Goal: Transaction & Acquisition: Subscribe to service/newsletter

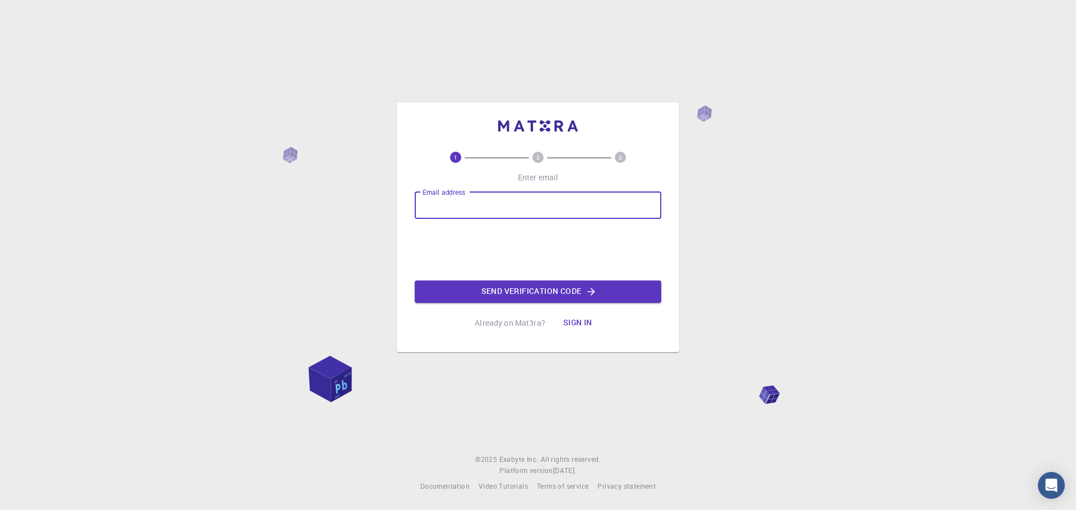
type input "[EMAIL_ADDRESS][DOMAIN_NAME]"
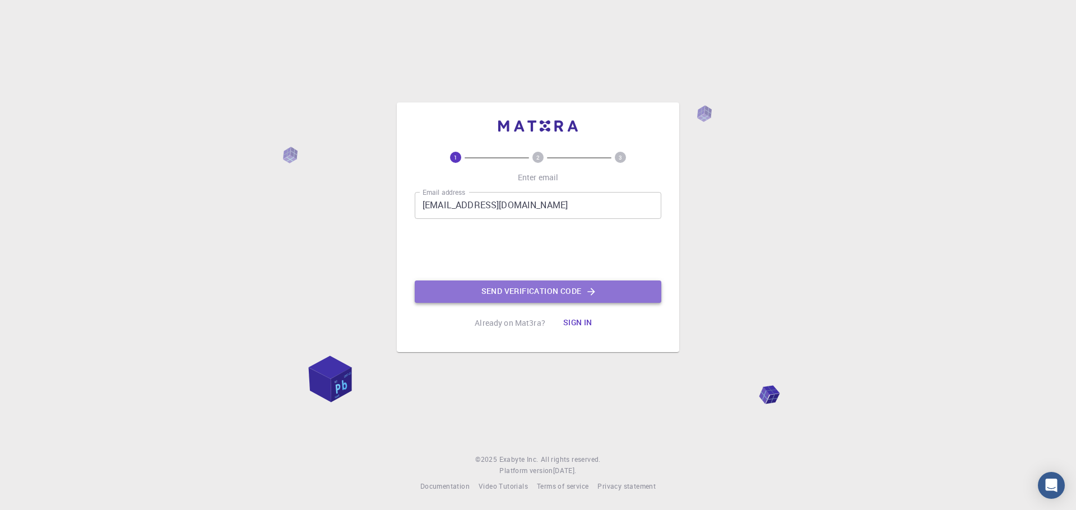
click at [520, 293] on button "Send verification code" at bounding box center [538, 292] width 246 height 22
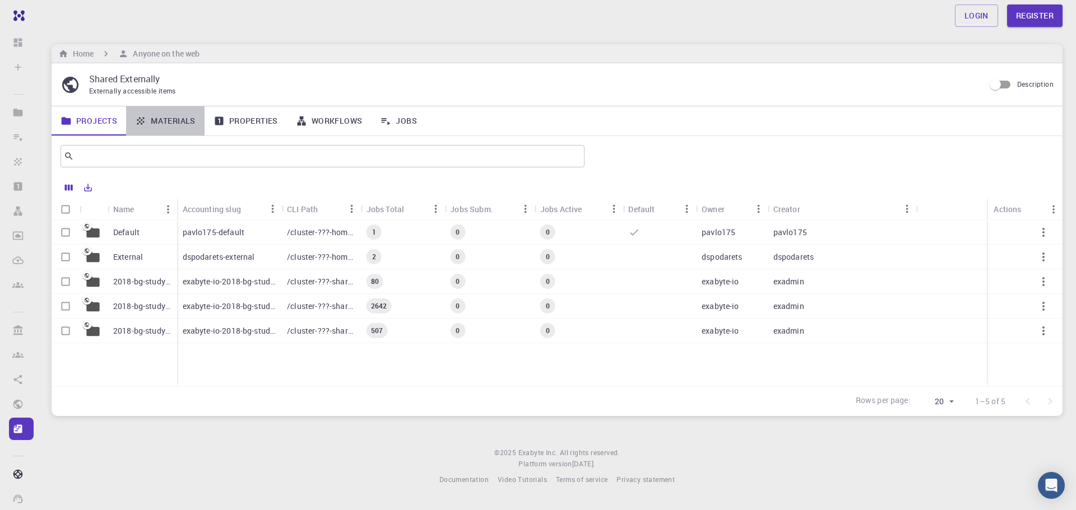
click at [174, 117] on link "Materials" at bounding box center [165, 120] width 78 height 29
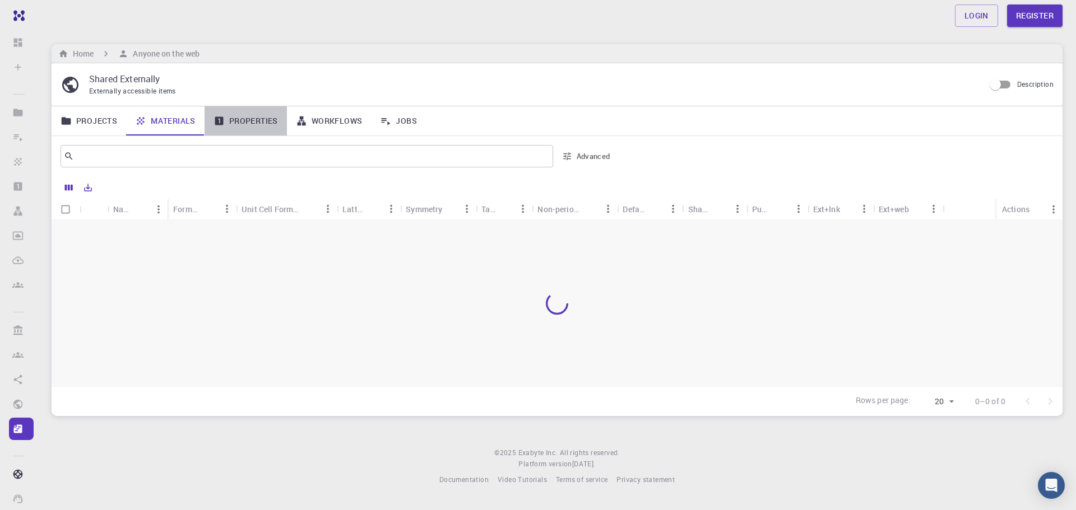
click at [250, 120] on link "Properties" at bounding box center [245, 120] width 82 height 29
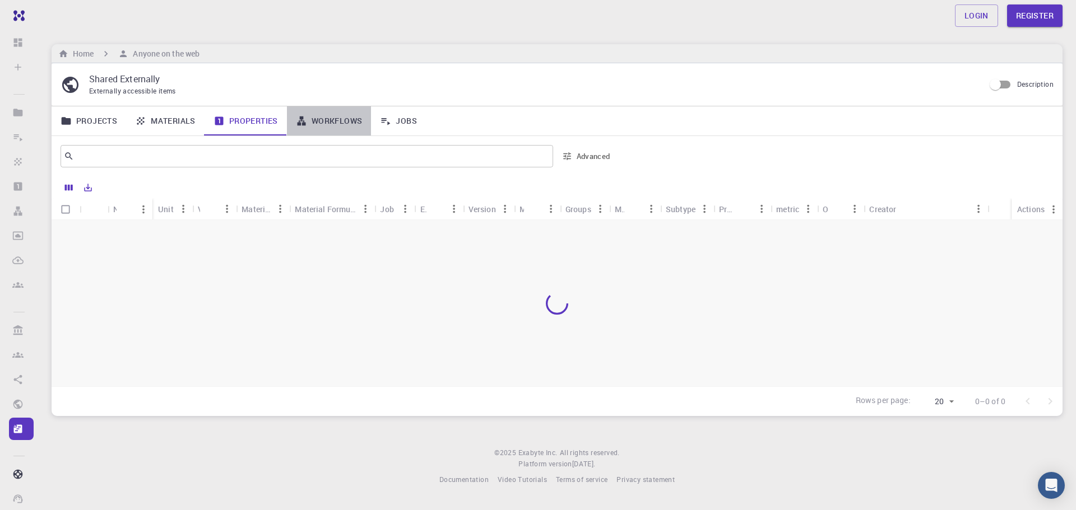
click at [325, 124] on link "Workflows" at bounding box center [329, 120] width 85 height 29
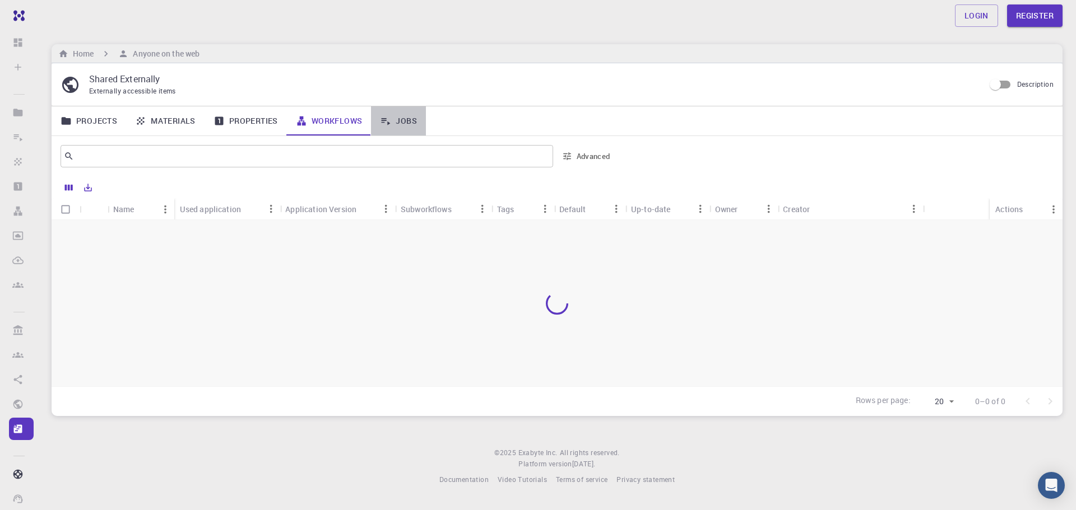
click at [397, 118] on link "Jobs" at bounding box center [398, 120] width 55 height 29
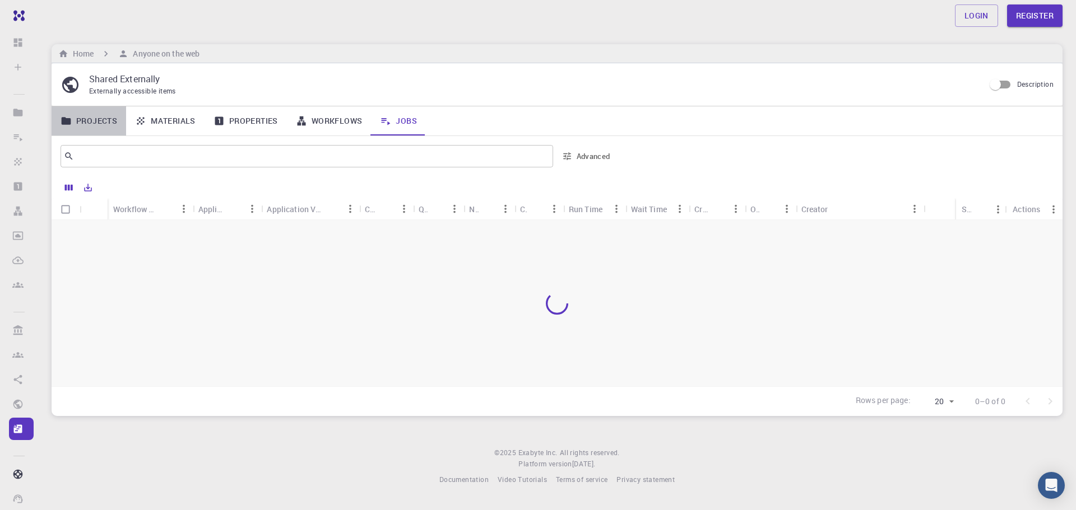
click at [95, 119] on link "Projects" at bounding box center [89, 120] width 75 height 29
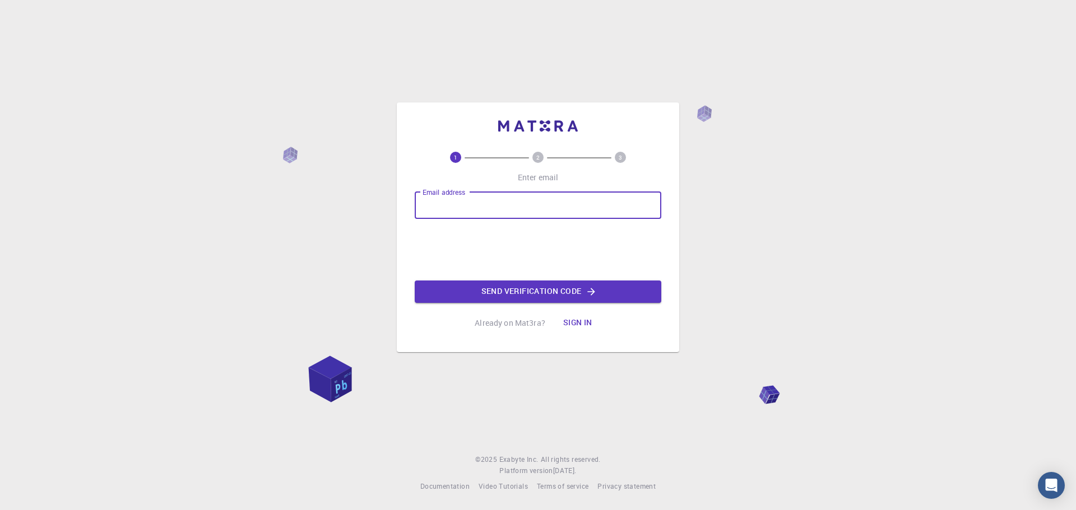
click at [506, 201] on input "Email address" at bounding box center [538, 205] width 246 height 27
type input "[EMAIL_ADDRESS][DOMAIN_NAME]"
click at [556, 296] on button "Send verification code" at bounding box center [538, 292] width 246 height 22
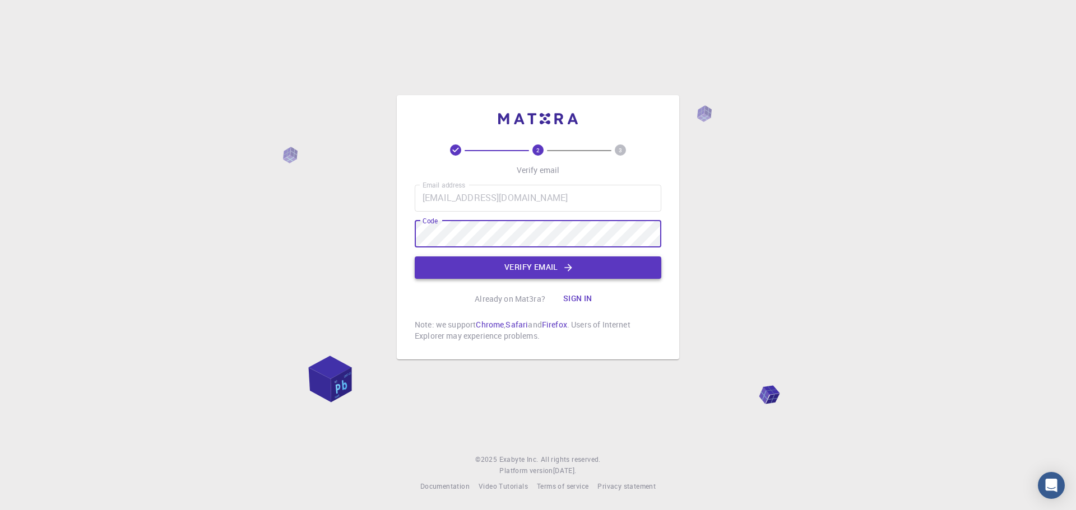
click at [536, 270] on button "Verify email" at bounding box center [538, 268] width 246 height 22
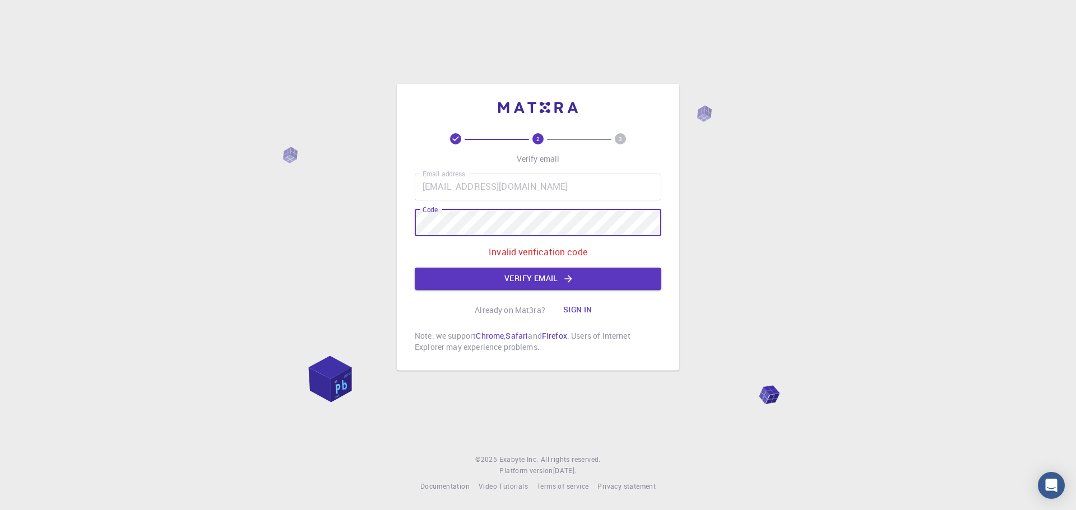
click at [334, 216] on div "2 3 Verify email Email address azarsiavash7@gmail.com Email address Code Code I…" at bounding box center [538, 255] width 1076 height 510
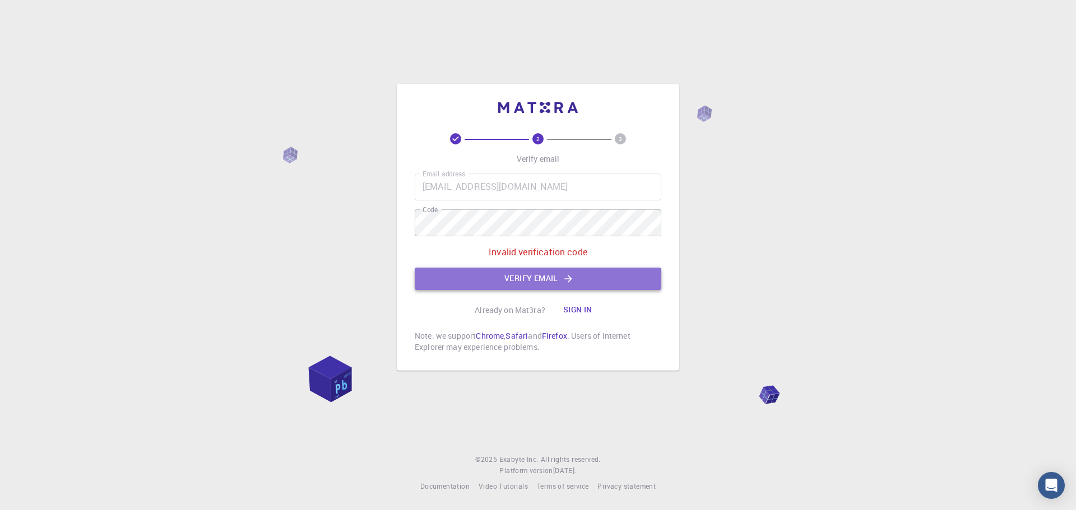
click at [566, 271] on button "Verify email" at bounding box center [538, 279] width 246 height 22
